Goal: Navigation & Orientation: Go to known website

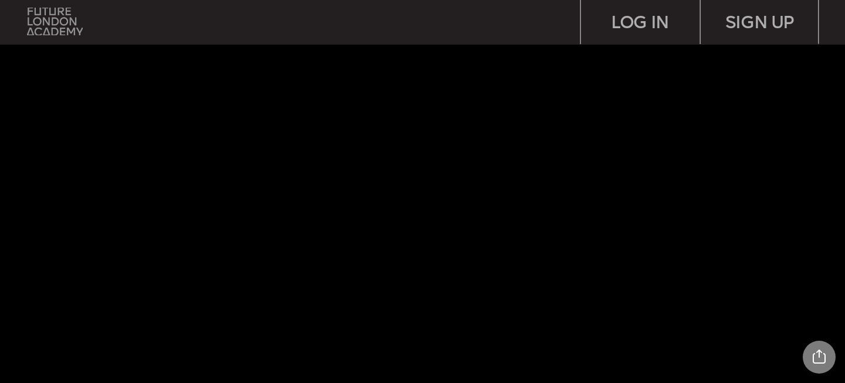
click at [65, 15] on img at bounding box center [54, 22] width 55 height 28
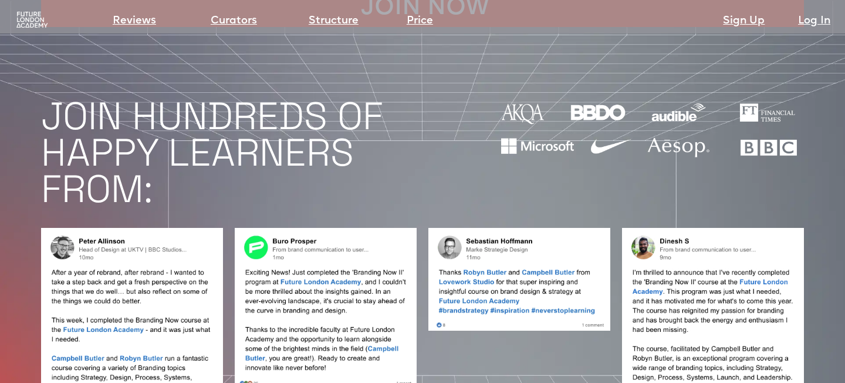
scroll to position [955, 0]
